Goal: Task Accomplishment & Management: Use online tool/utility

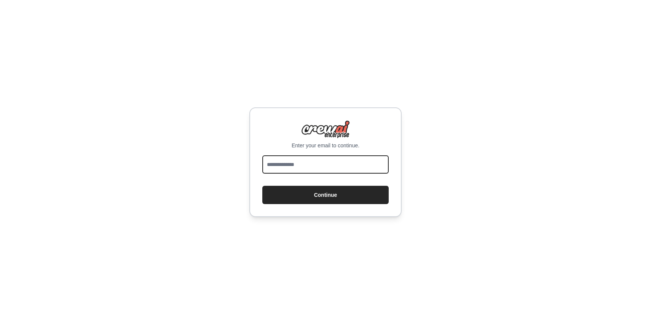
click at [314, 167] on input "email" at bounding box center [325, 164] width 126 height 18
type input "**********"
click at [262, 186] on button "Continue" at bounding box center [325, 195] width 126 height 18
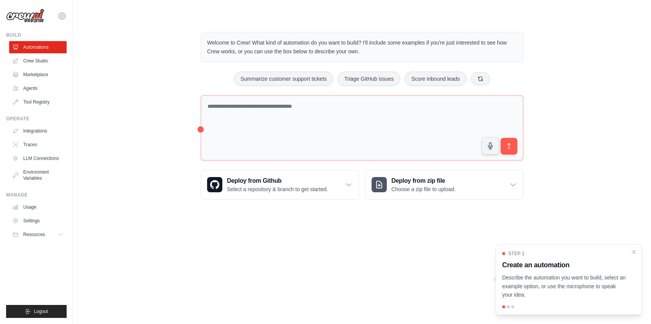
drag, startPoint x: 199, startPoint y: 128, endPoint x: 176, endPoint y: 129, distance: 22.9
click at [176, 129] on div "Welcome to Crew! What kind of automation do you want to build? I'll include som…" at bounding box center [361, 116] width 553 height 192
drag, startPoint x: 200, startPoint y: 130, endPoint x: 288, endPoint y: 131, distance: 88.6
click at [288, 131] on div "Welcome to Crew! What kind of automation do you want to build? I'll include som…" at bounding box center [361, 116] width 341 height 192
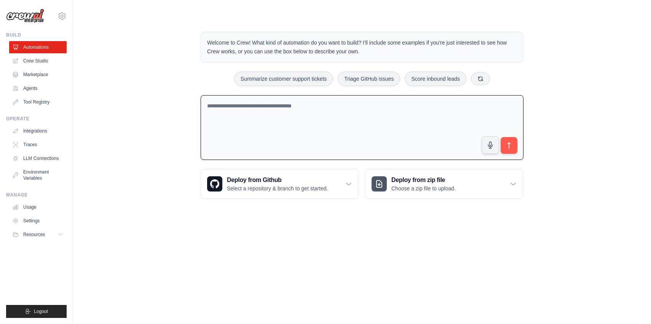
click at [274, 117] on textarea at bounding box center [361, 127] width 323 height 65
click at [235, 120] on textarea at bounding box center [361, 127] width 323 height 65
click at [195, 118] on div "Welcome to Crew! What kind of automation do you want to build? I'll include som…" at bounding box center [361, 115] width 341 height 191
click at [613, 17] on main "Welcome to Crew! What kind of automation do you want to build? I'll include som…" at bounding box center [362, 109] width 578 height 218
click at [527, 14] on main "Welcome to Crew! What kind of automation do you want to build? I'll include som…" at bounding box center [362, 109] width 578 height 218
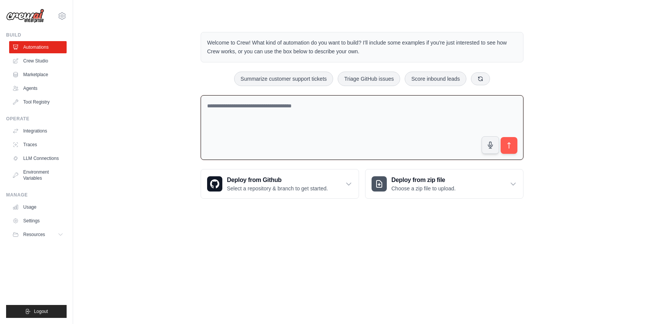
click at [570, 6] on main "Welcome to Crew! What kind of automation do you want to build? I'll include som…" at bounding box center [362, 109] width 578 height 218
click at [535, 36] on div "Welcome to Crew! What kind of automation do you want to build? I'll include som…" at bounding box center [361, 115] width 553 height 191
click at [552, 18] on main "Welcome to Crew! What kind of automation do you want to build? I'll include som…" at bounding box center [362, 109] width 578 height 218
